Goal: Navigation & Orientation: Find specific page/section

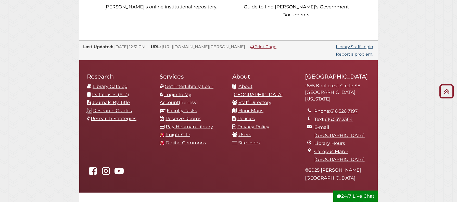
scroll to position [556, 0]
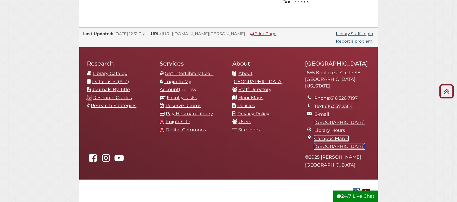
click at [328, 136] on link "Campus Map - [GEOGRAPHIC_DATA]" at bounding box center [339, 143] width 51 height 14
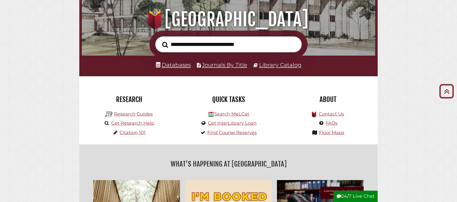
scroll to position [62, 0]
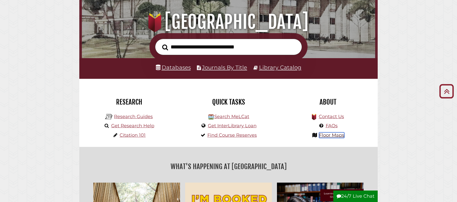
click at [333, 134] on link "Floor Maps" at bounding box center [331, 135] width 25 height 6
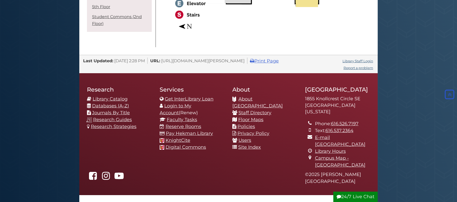
scroll to position [1036, 0]
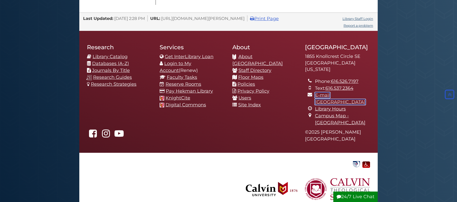
click at [351, 95] on link "E-mail [GEOGRAPHIC_DATA]" at bounding box center [340, 98] width 51 height 13
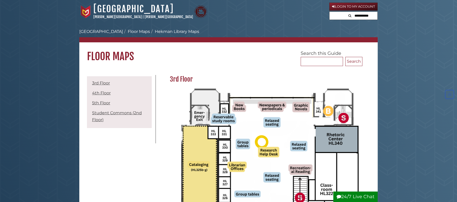
scroll to position [1036, 0]
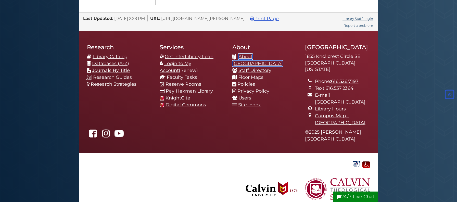
click at [266, 59] on link "About [GEOGRAPHIC_DATA]" at bounding box center [257, 60] width 51 height 13
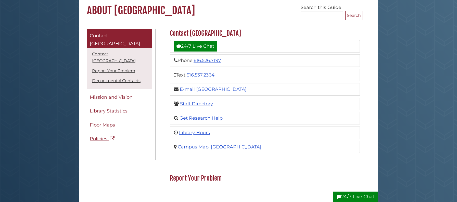
scroll to position [54, 0]
